Goal: Task Accomplishment & Management: Complete application form

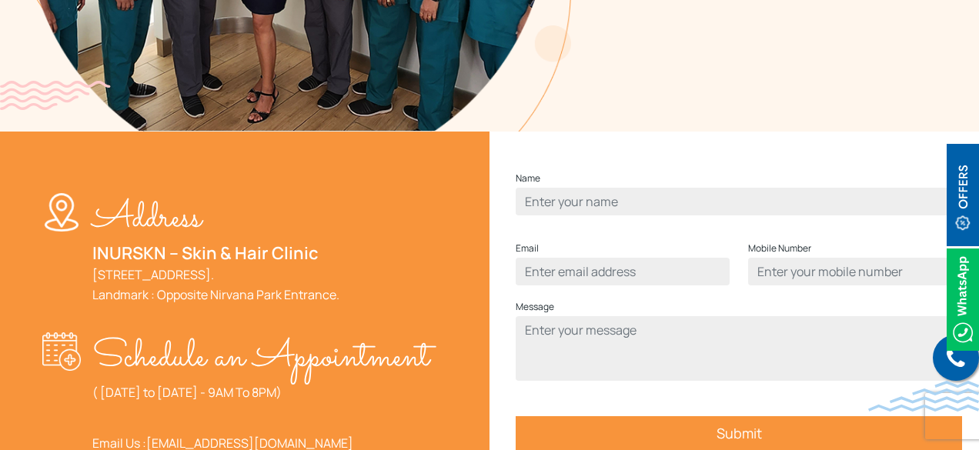
scroll to position [462, 0]
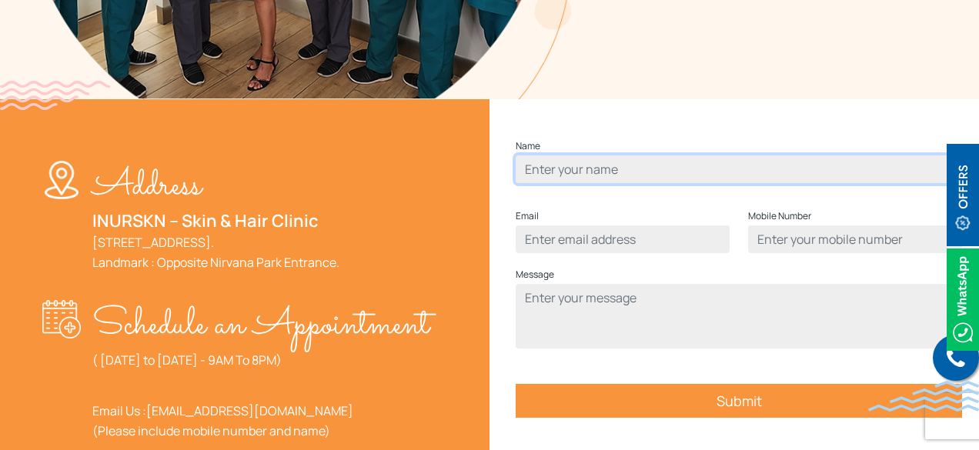
click at [601, 183] on input "Contact form" at bounding box center [739, 170] width 447 height 28
type input "Janvi Roge"
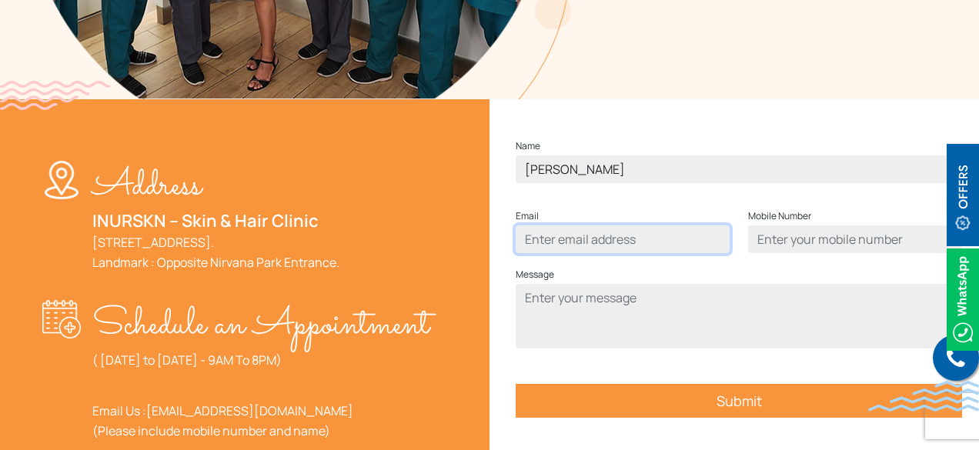
click at [588, 253] on input "Contact form" at bounding box center [623, 240] width 214 height 28
type input "janvi.r@cw.com"
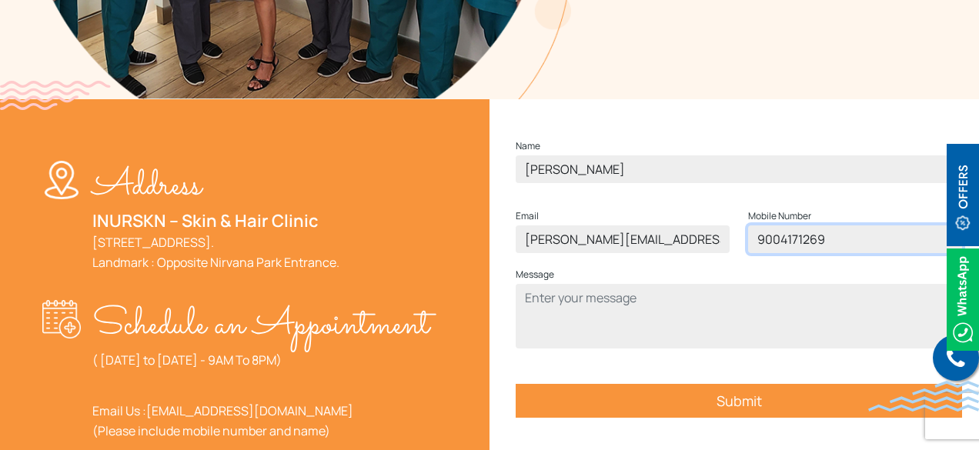
type input "9004171269"
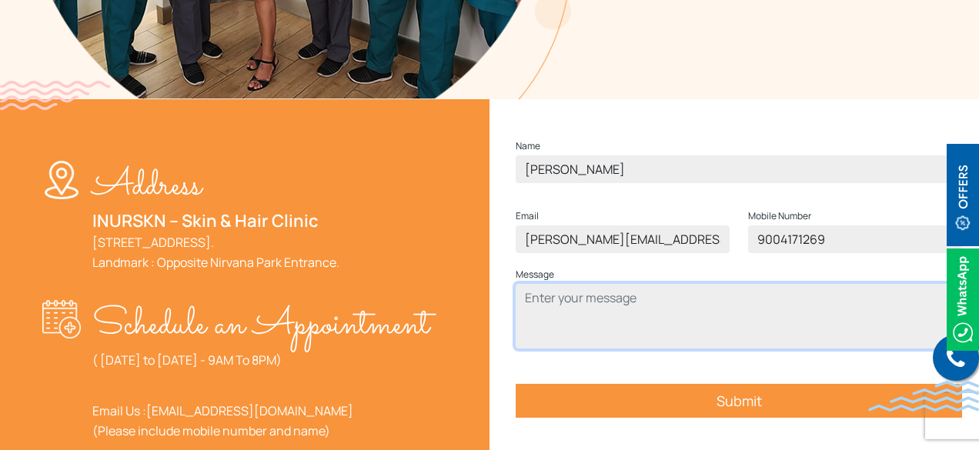
click at [570, 332] on textarea "Contact form" at bounding box center [739, 316] width 447 height 65
type textarea "Sanjay Wakode"
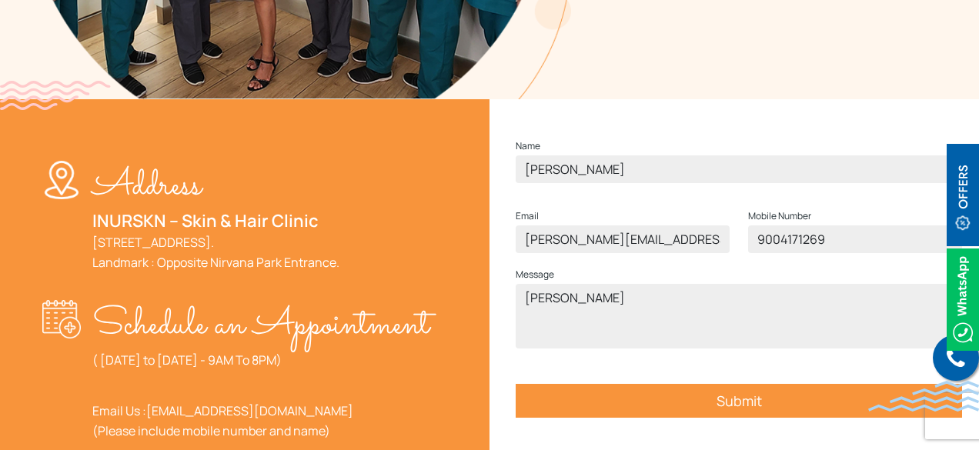
click at [758, 418] on input "Submit" at bounding box center [739, 401] width 447 height 34
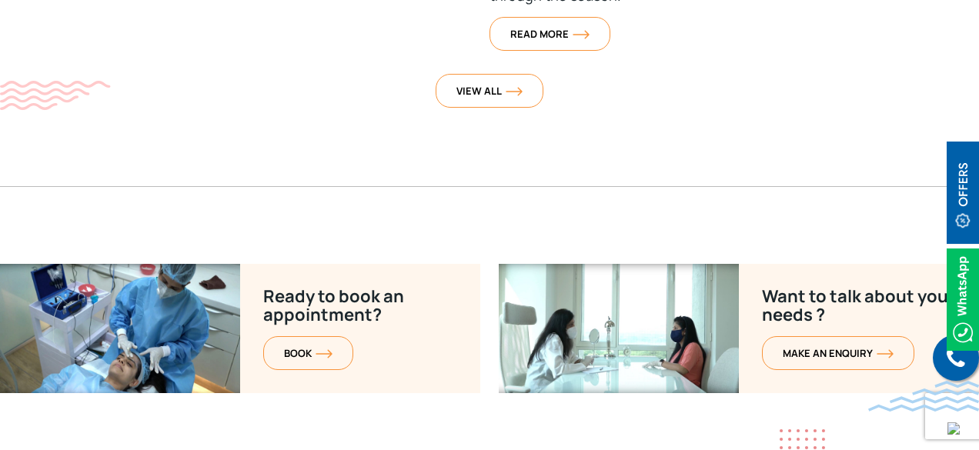
scroll to position [6354, 0]
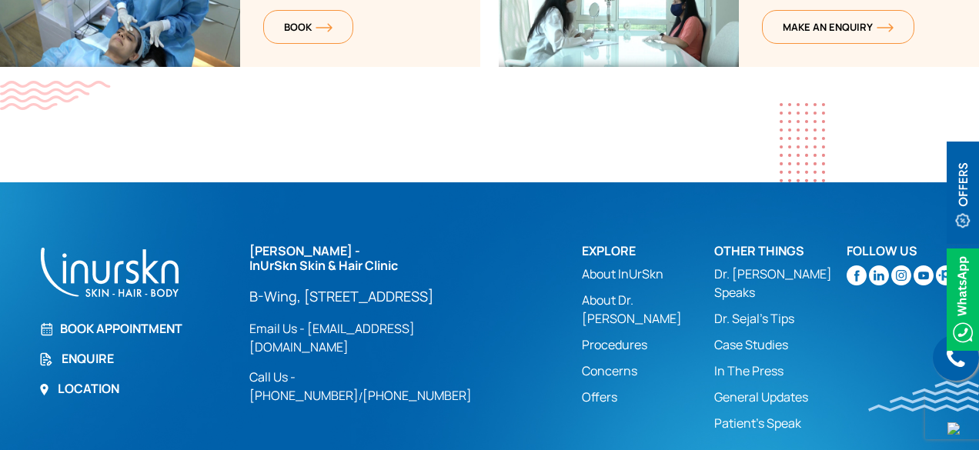
click at [105, 350] on link "Enquire" at bounding box center [134, 359] width 192 height 18
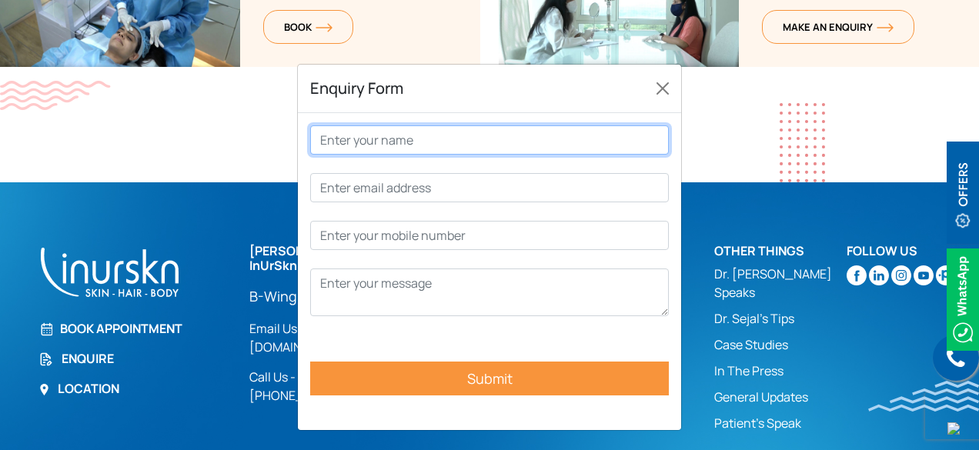
click at [414, 149] on input "Contact form" at bounding box center [489, 140] width 359 height 29
type input "Naksh Bhoir"
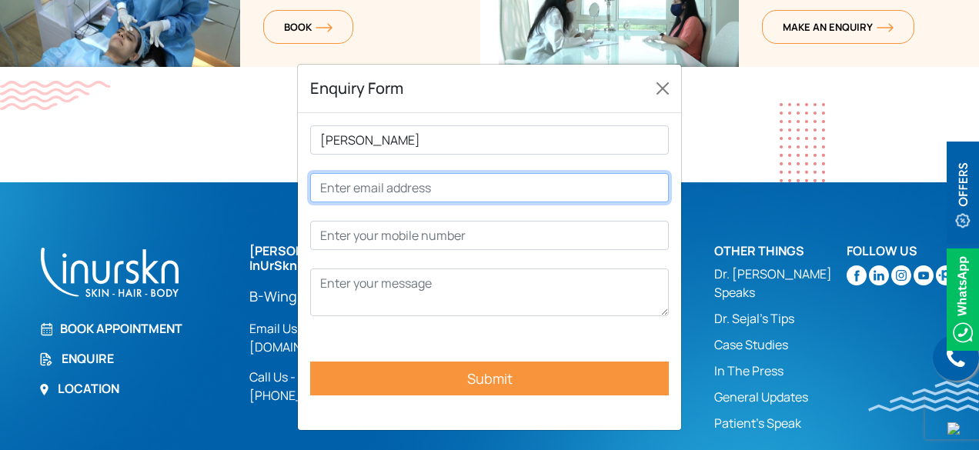
type input "n"
type input "vedu@gmail.com"
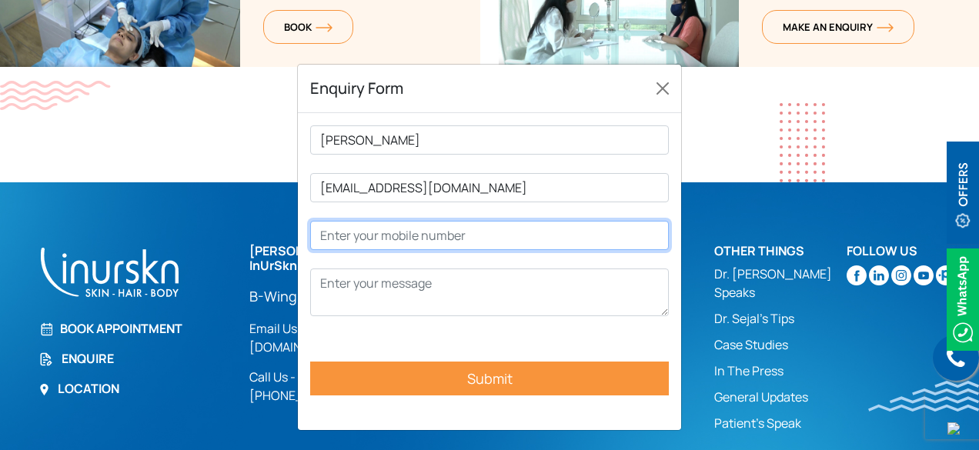
click at [353, 235] on input "Contact form" at bounding box center [489, 235] width 359 height 29
type input "8"
type input "8657970963"
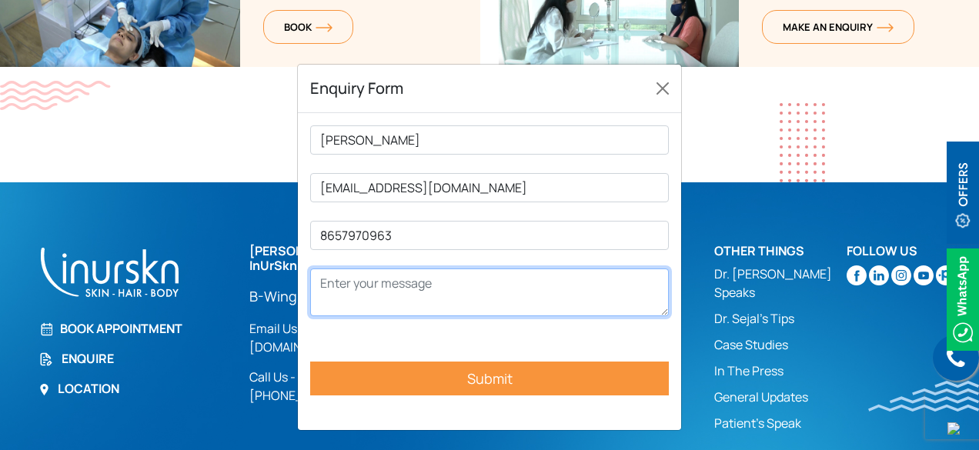
click at [416, 287] on textarea "Contact form" at bounding box center [489, 293] width 359 height 48
type textarea "Sanjay Wakode"
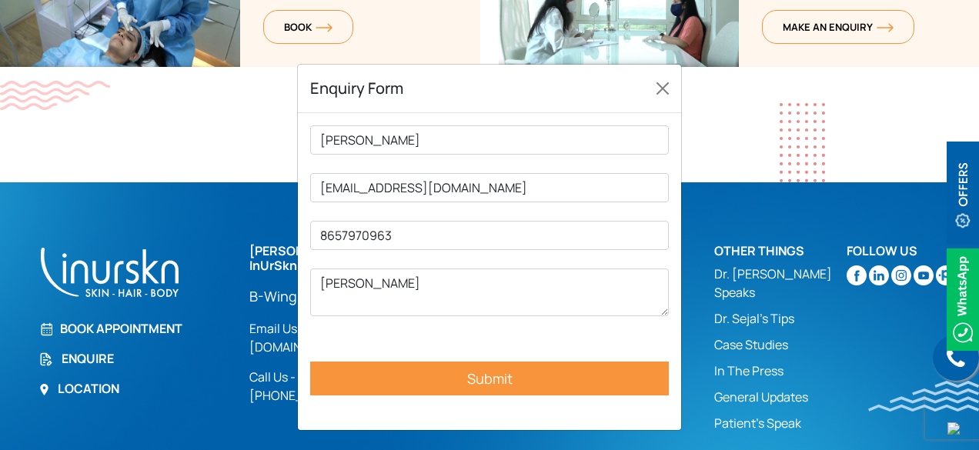
click at [514, 380] on input "Submit" at bounding box center [489, 379] width 359 height 34
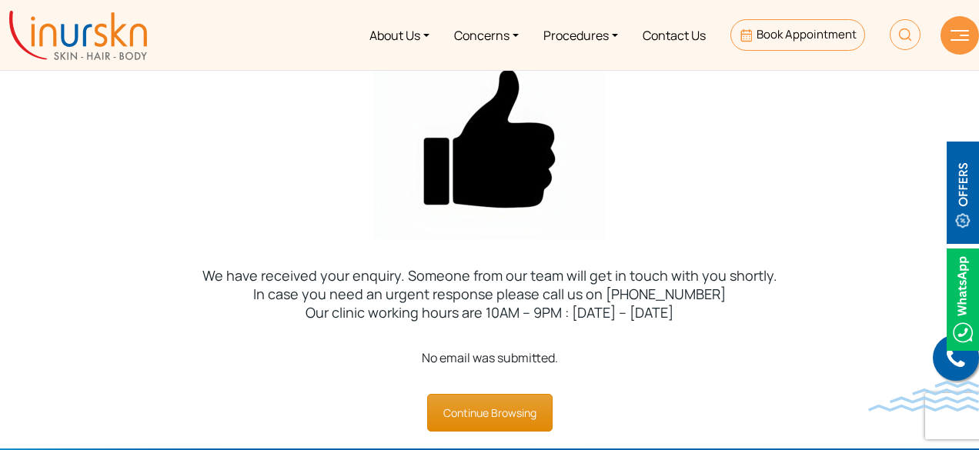
click at [487, 406] on link "Continue Browsing" at bounding box center [490, 413] width 126 height 38
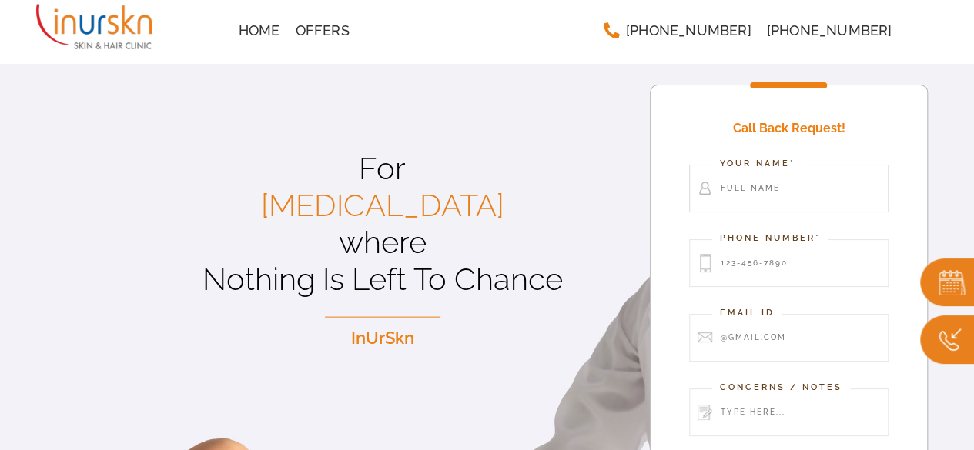
click at [764, 184] on input "Contact form" at bounding box center [789, 189] width 200 height 48
click at [773, 186] on input "Contact form" at bounding box center [789, 189] width 200 height 48
type input "Test - tushar bhoir"
click at [795, 269] on input "Contact form" at bounding box center [789, 263] width 200 height 48
type input "9653616575"
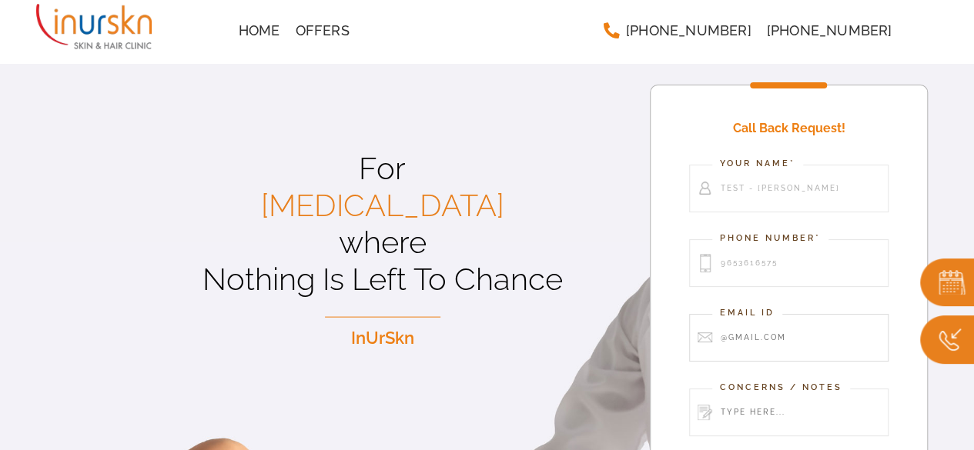
click at [779, 320] on input "Contact form" at bounding box center [789, 338] width 200 height 48
type input "test@gmail.com"
click at [765, 408] on input "Contact form" at bounding box center [789, 413] width 200 height 48
type input "sanjay wakode"
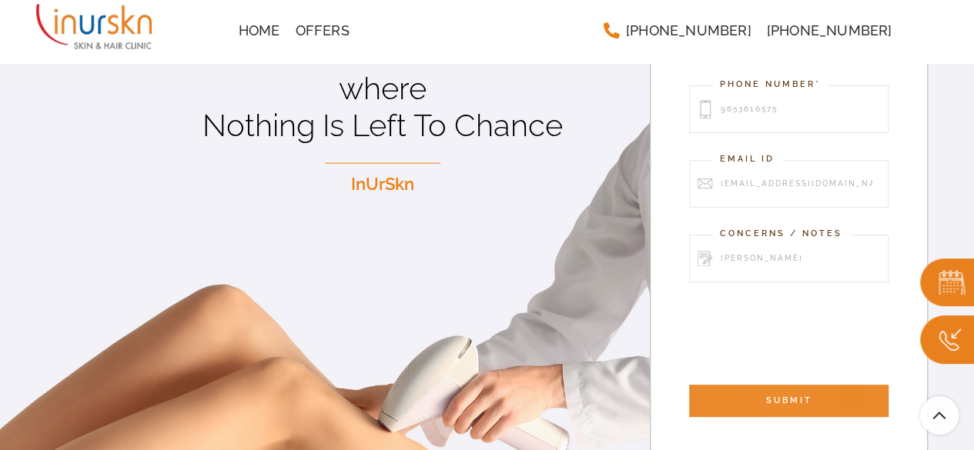
click at [790, 393] on input "SUBMIT" at bounding box center [789, 401] width 200 height 32
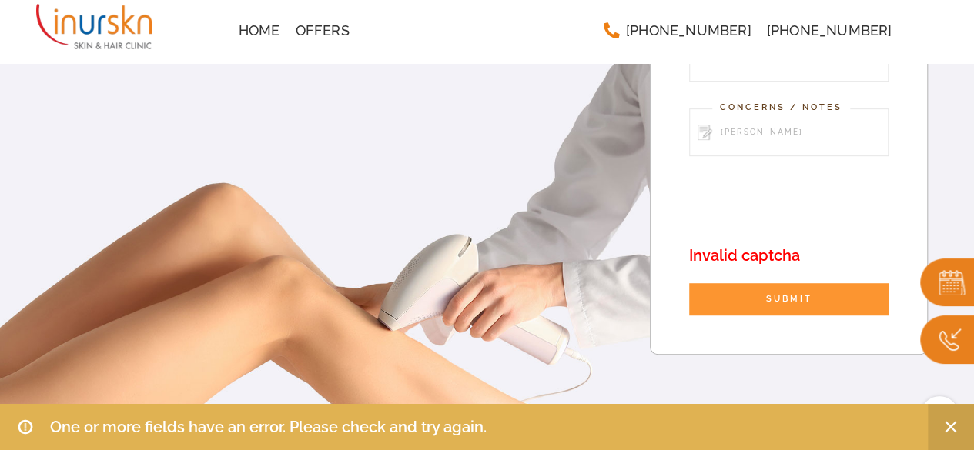
scroll to position [356, 0]
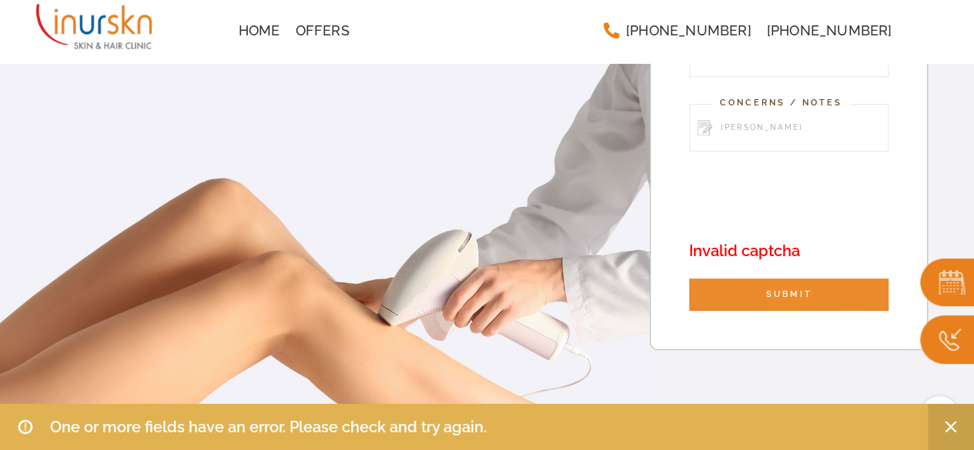
click at [778, 282] on input "SUBMIT" at bounding box center [789, 295] width 200 height 32
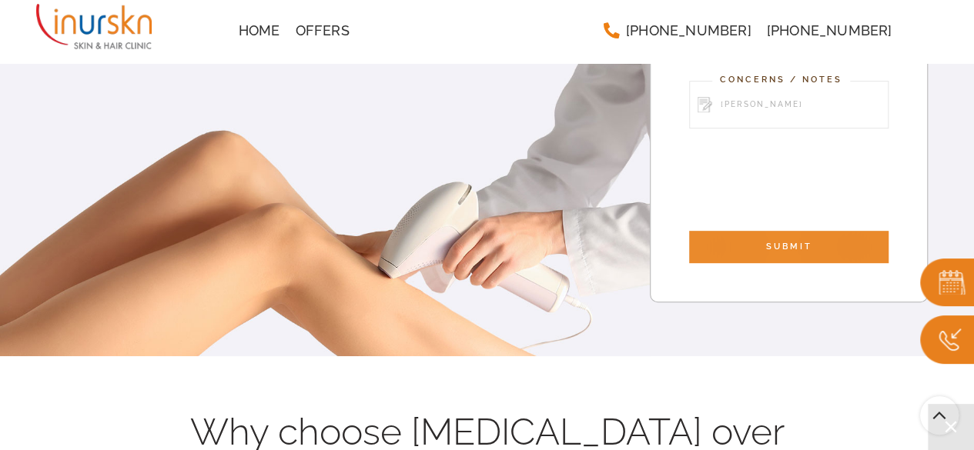
scroll to position [333, 0]
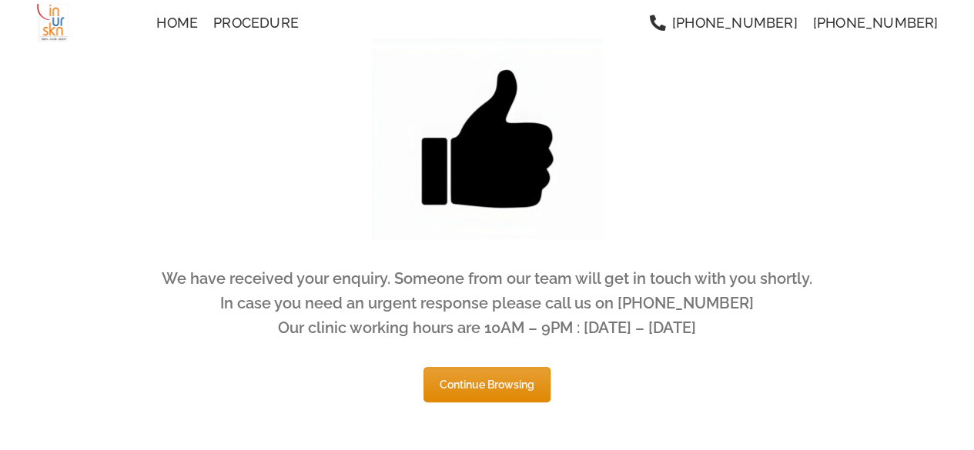
click at [477, 381] on link "Continue Browsing" at bounding box center [486, 384] width 127 height 35
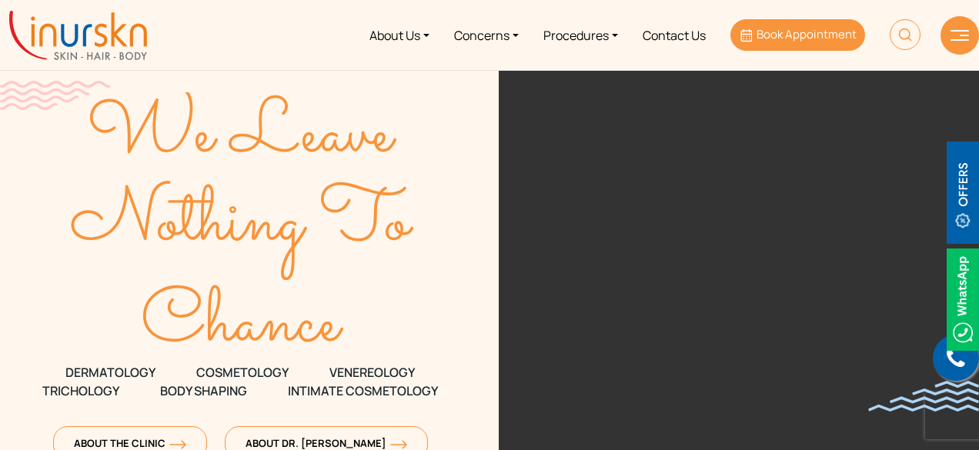
click at [805, 30] on span "Book Appointment" at bounding box center [807, 34] width 100 height 16
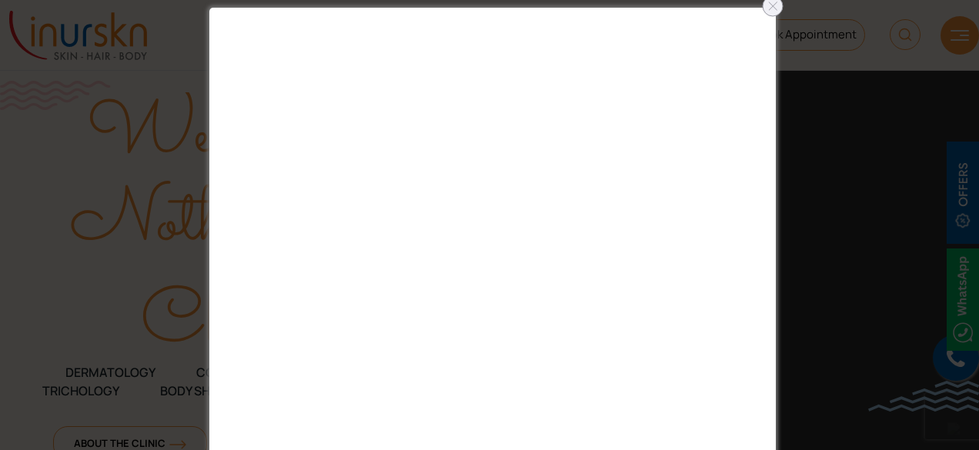
scroll to position [77, 0]
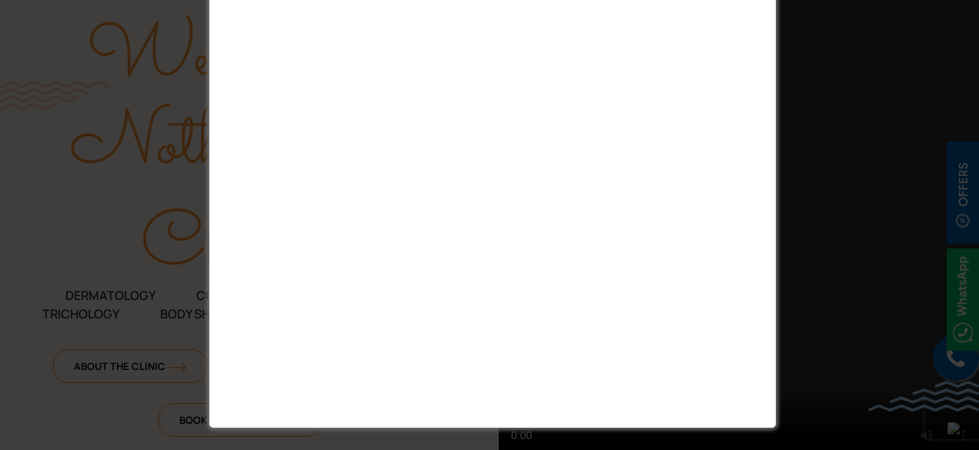
click at [915, 367] on div at bounding box center [489, 225] width 979 height 450
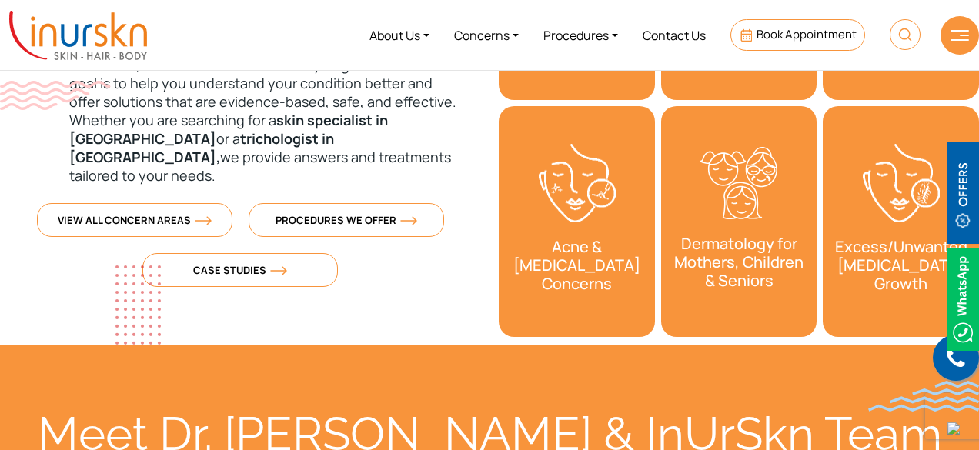
scroll to position [539, 0]
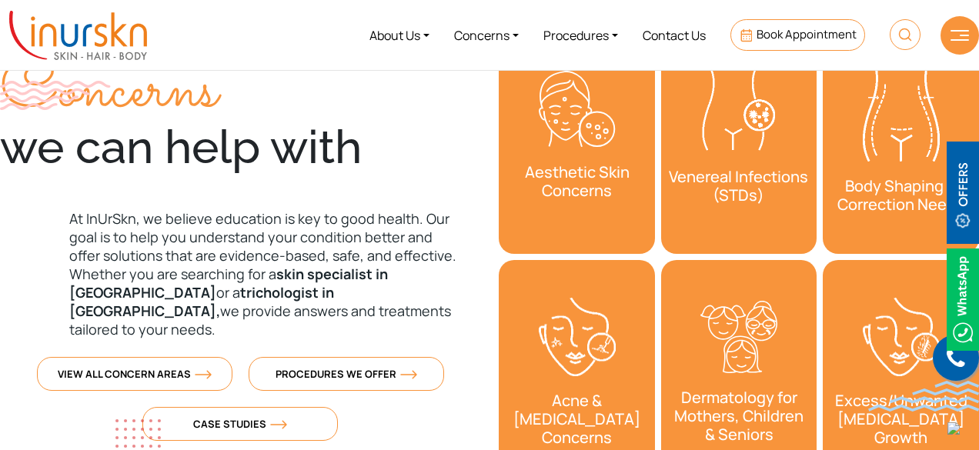
click at [875, 179] on h3 "Body Shaping & Correction Needs" at bounding box center [901, 195] width 156 height 52
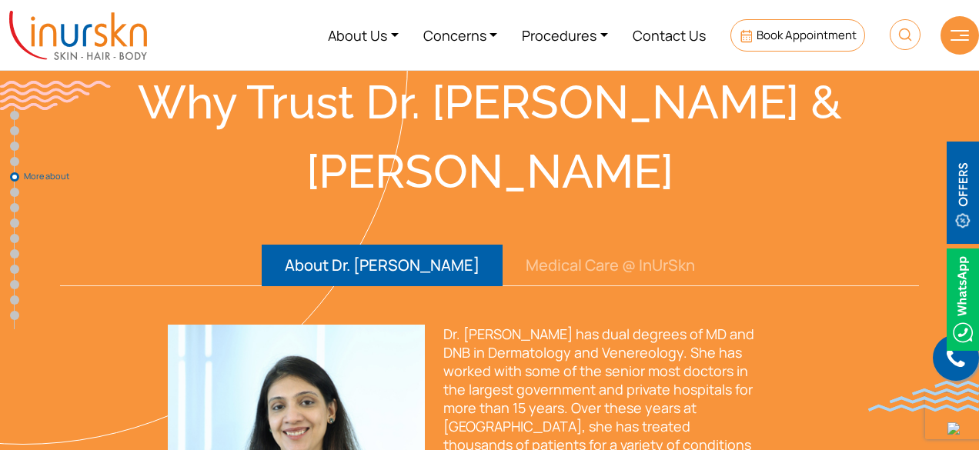
scroll to position [3542, 0]
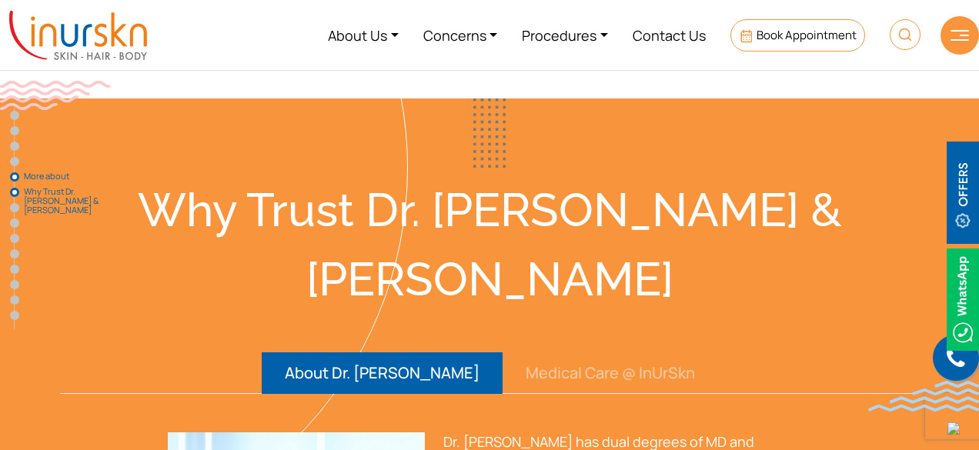
click at [16, 191] on link "Why Trust Dr. [PERSON_NAME] & [PERSON_NAME]" at bounding box center [14, 192] width 9 height 9
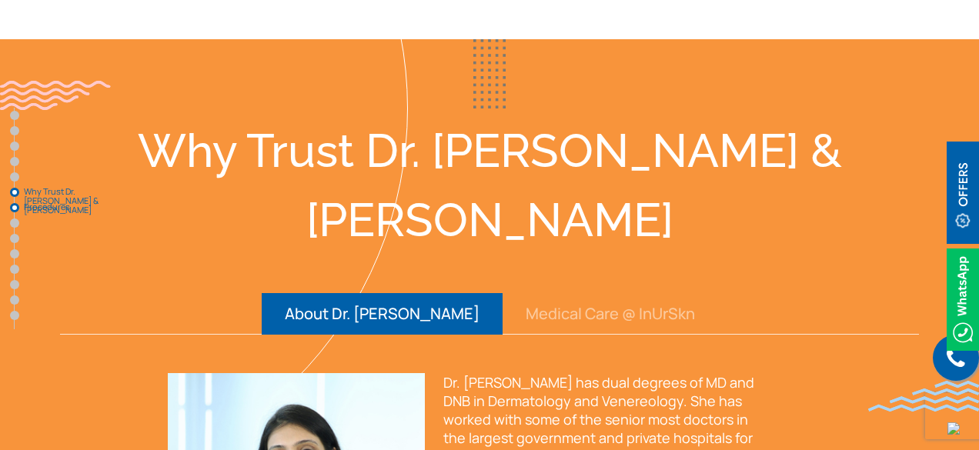
click at [14, 209] on link "Procedures" at bounding box center [14, 207] width 9 height 9
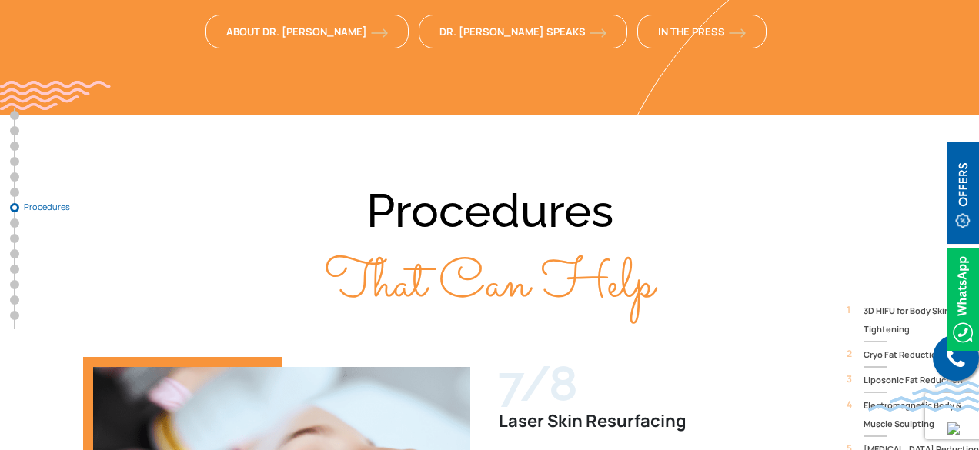
scroll to position [4574, 0]
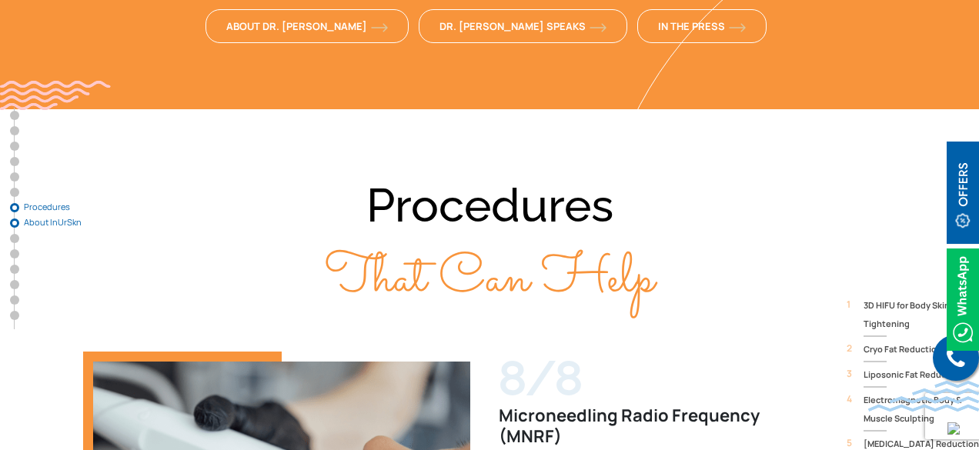
click at [14, 225] on link "About InUrSkn" at bounding box center [14, 223] width 9 height 9
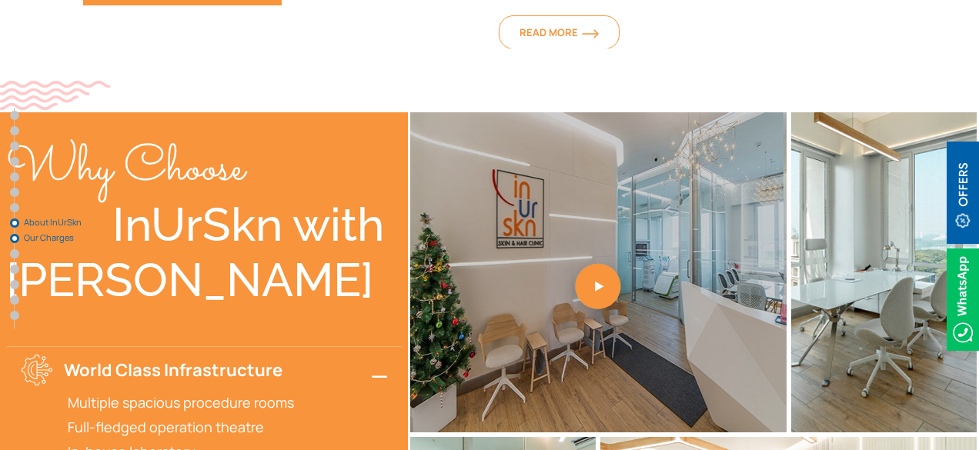
scroll to position [5224, 0]
click at [14, 239] on link "Our Charges" at bounding box center [14, 238] width 9 height 9
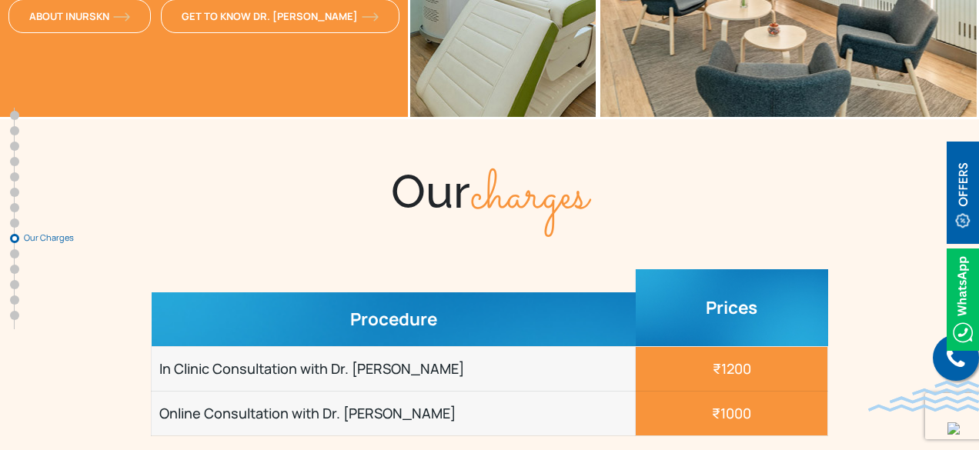
scroll to position [5873, 0]
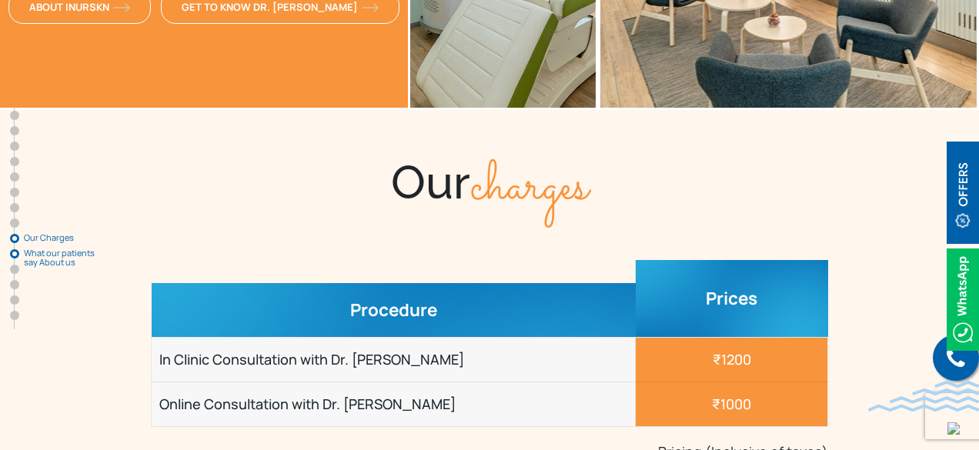
click at [14, 249] on link "What our patients say About us" at bounding box center [14, 253] width 9 height 9
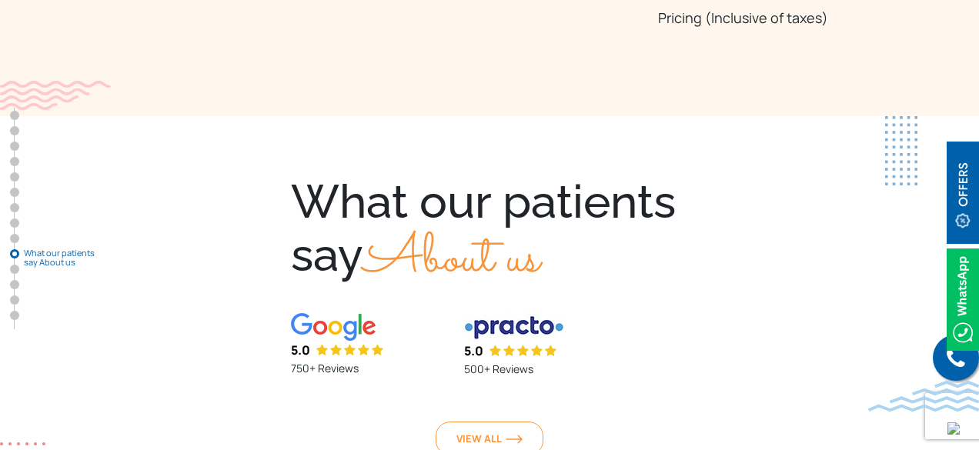
scroll to position [6312, 0]
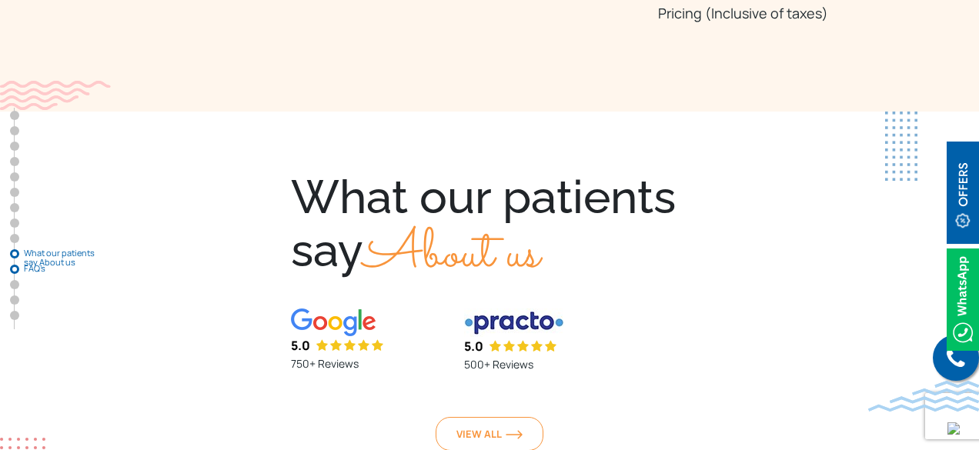
click at [15, 268] on link "FAQ’s" at bounding box center [14, 269] width 9 height 9
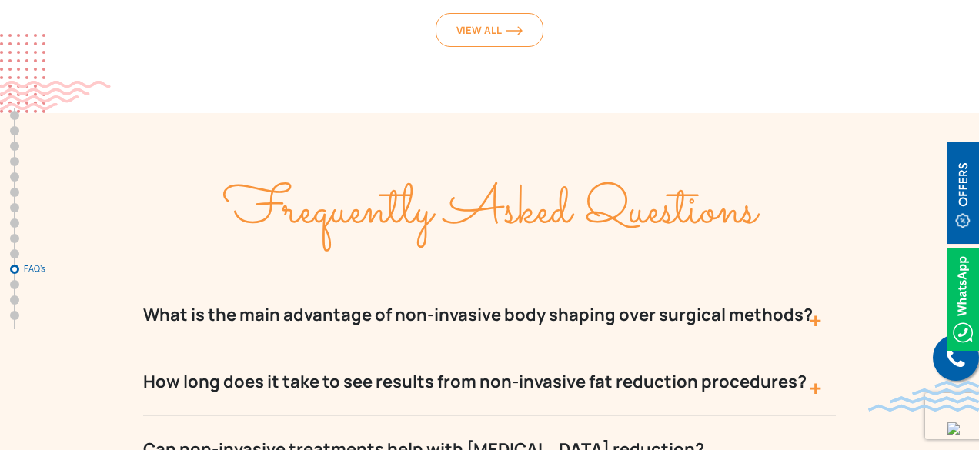
scroll to position [6718, 0]
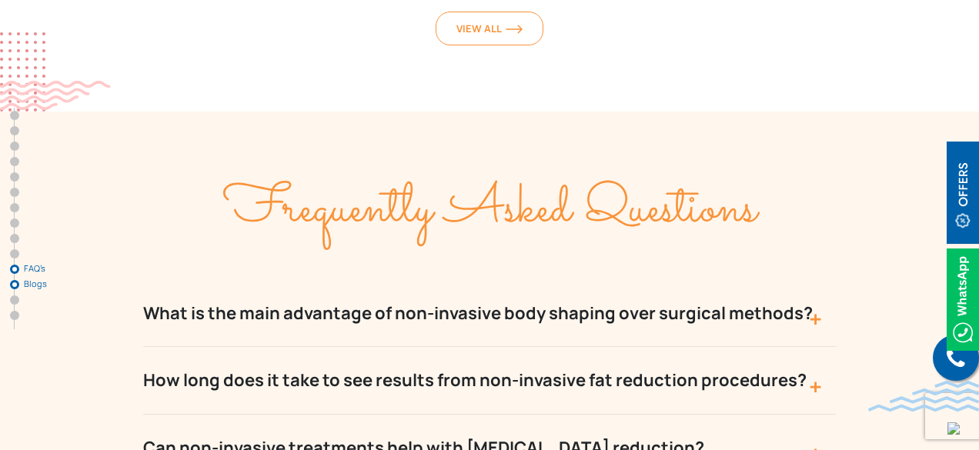
click at [15, 284] on link "Blogs" at bounding box center [14, 284] width 9 height 9
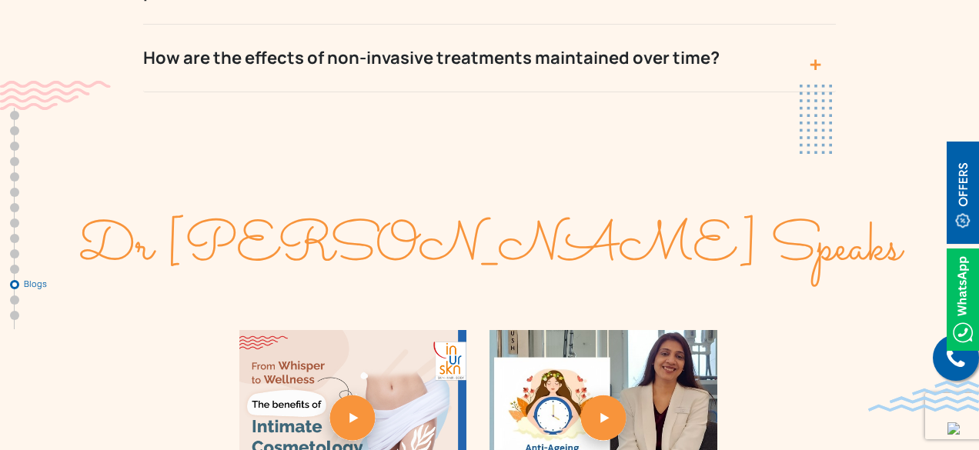
scroll to position [8035, 0]
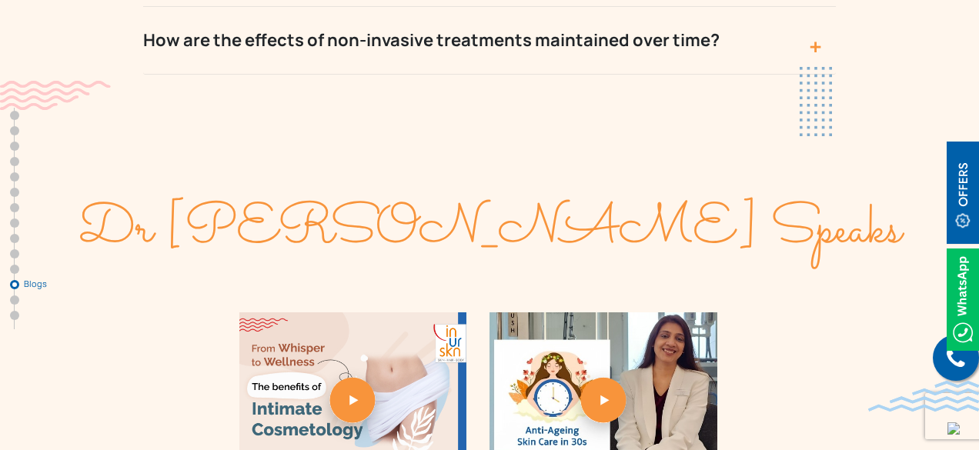
click at [15, 296] on nav "Overview What can We Why Dr. [PERSON_NAME] & [PERSON_NAME] for Non Invasive Tec…" at bounding box center [21, 219] width 23 height 222
click at [17, 301] on link "More Information" at bounding box center [14, 300] width 9 height 9
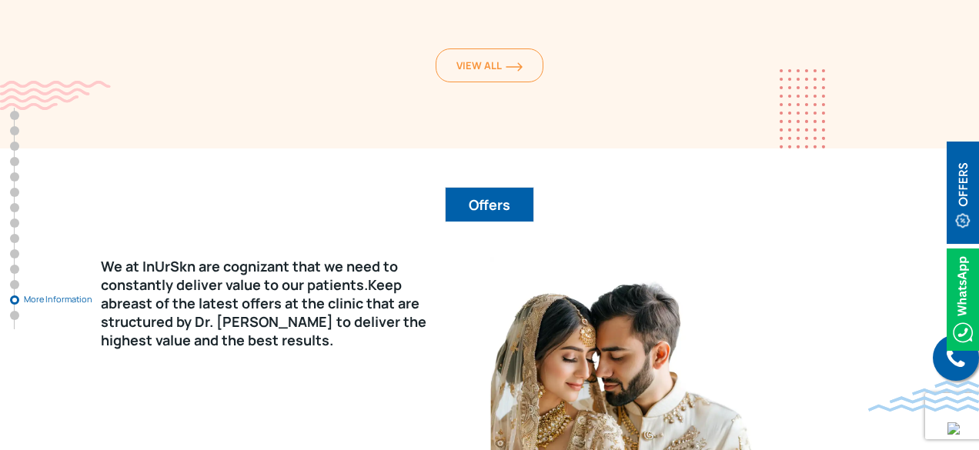
scroll to position [8692, 0]
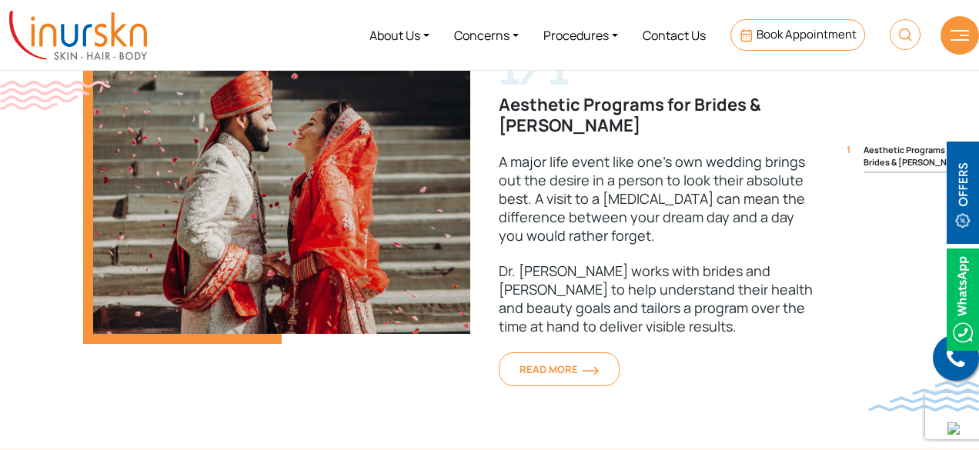
scroll to position [2310, 0]
